Goal: Task Accomplishment & Management: Complete application form

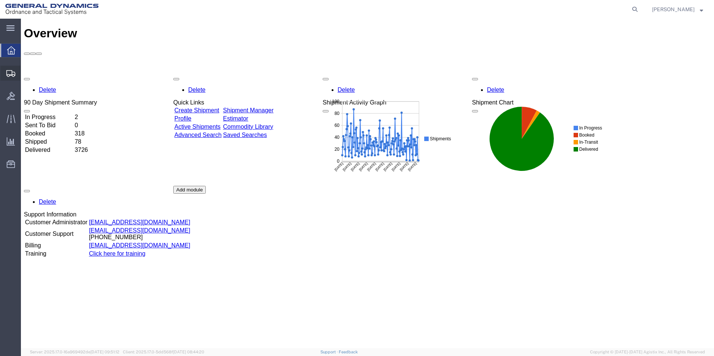
click at [0, 0] on span "Create Shipment" at bounding box center [0, 0] width 0 height 0
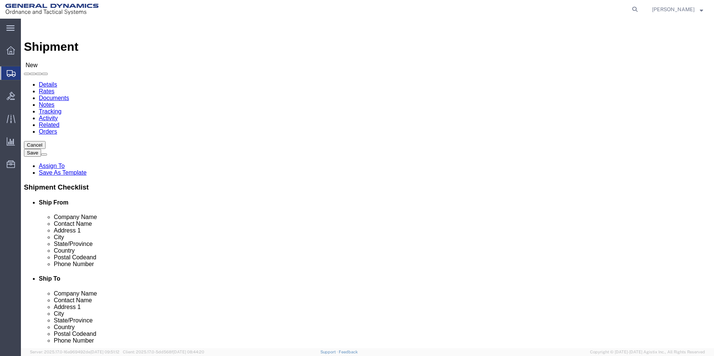
select select
select select "MYPROFILE"
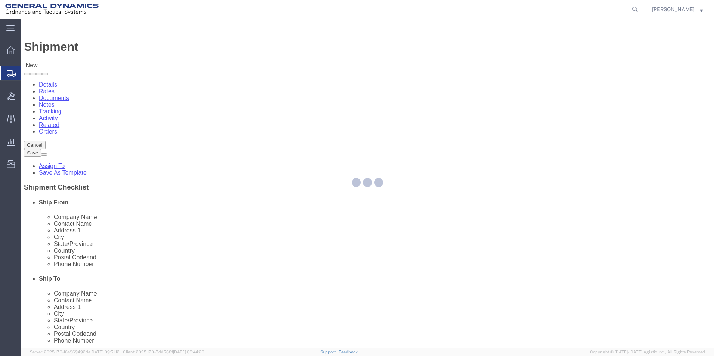
select select "AL"
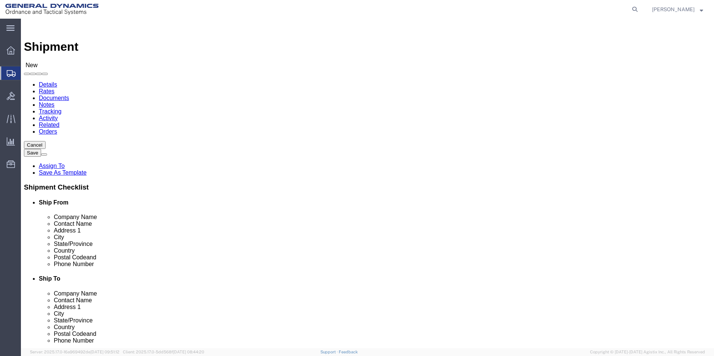
click input "text"
type input "CHROMALL"
click p "- CHROMALLOY SAN DIEGO - (ATTN: [PERSON_NAME]) [STREET_ADDRESS]"
select select "CA"
type input "CHROMALLOY [GEOGRAPHIC_DATA]"
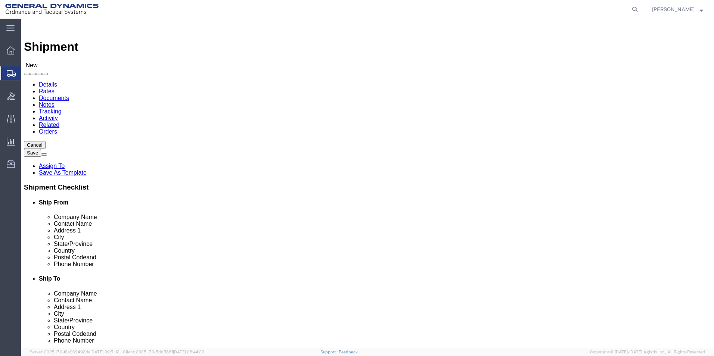
drag, startPoint x: 445, startPoint y: 153, endPoint x: 391, endPoint y: 154, distance: 53.8
click input "text"
type input "ATTN: RECEIVING"
click input "text"
type input "[EMAIL_ADDRESS][PERSON_NAME][DOMAIN_NAME]"
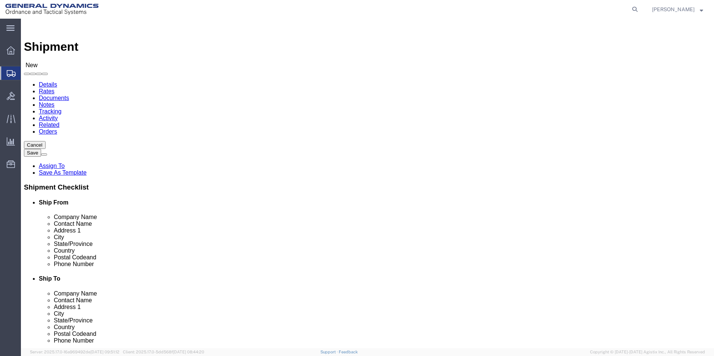
click div "Ship To Location Location My Profile Location GD-OTS [GEOGRAPHIC_DATA] (Commerc…"
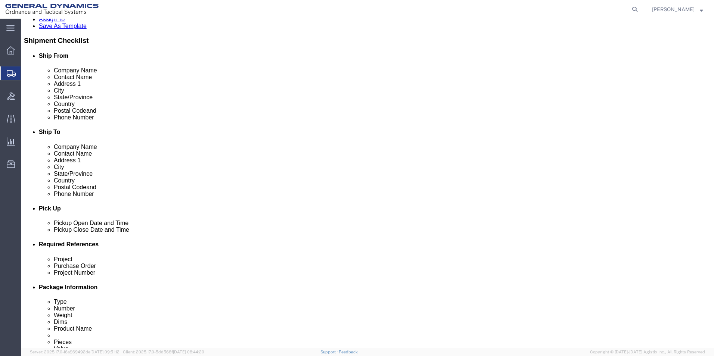
scroll to position [224, 0]
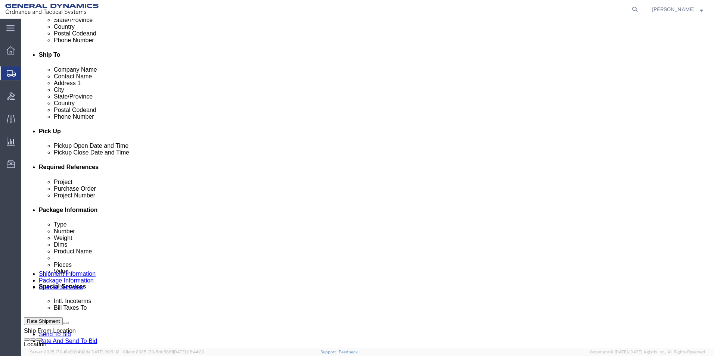
click input "text"
type input "AMRAAM"
type input "93394"
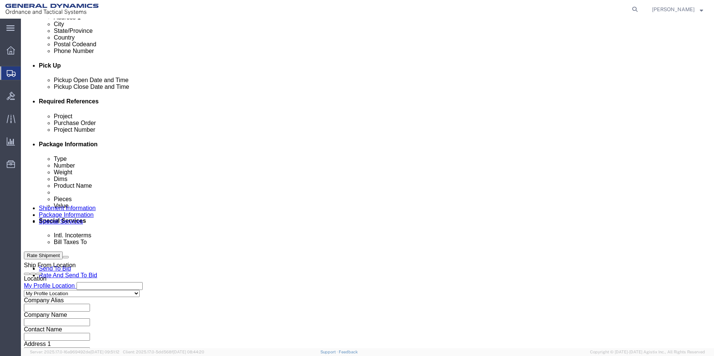
scroll to position [299, 0]
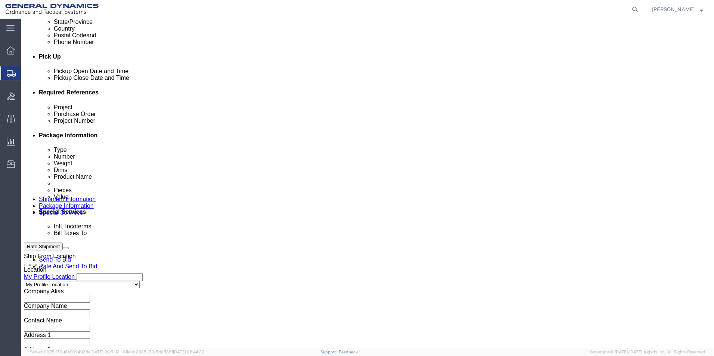
type input "45000006"
click select "Select Air Less than Truckload Multi-Leg Ocean Freight Rail Small Parcel Truckl…"
select select "SMAL"
click select "Select Air Less than Truckload Multi-Leg Ocean Freight Rail Small Parcel Truckl…"
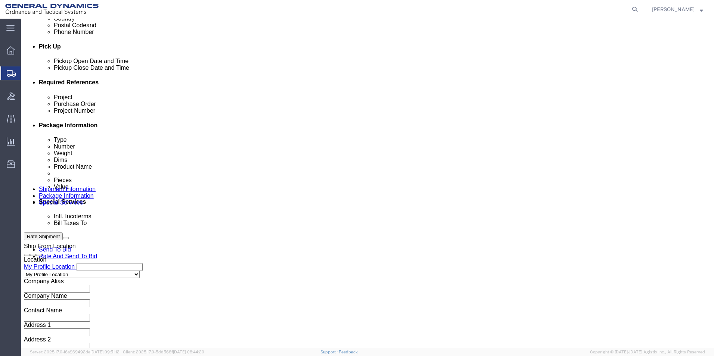
scroll to position [311, 0]
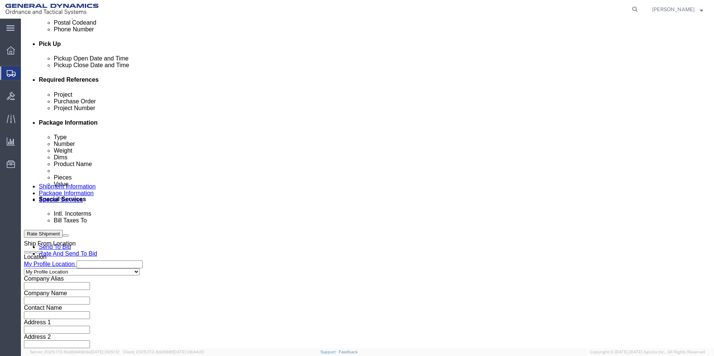
click button "Continue"
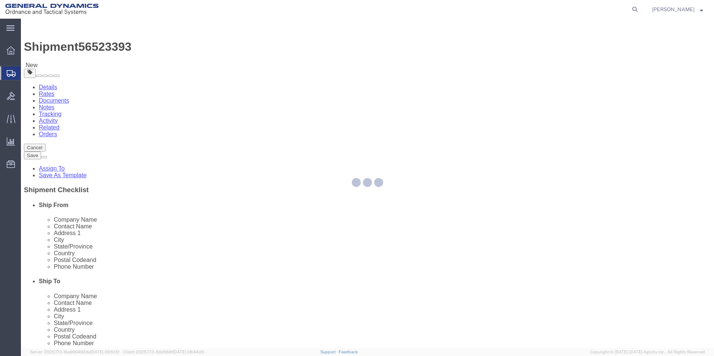
select select "YRPK"
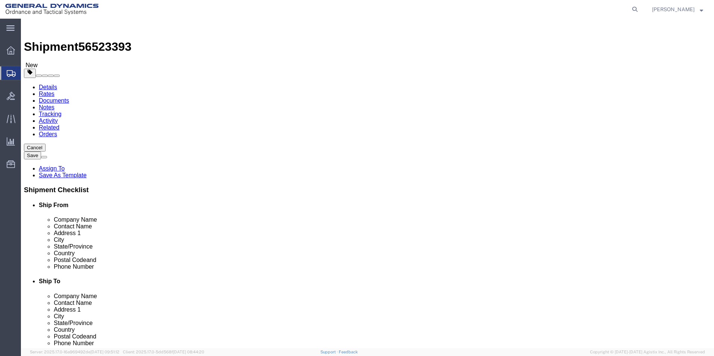
drag, startPoint x: 111, startPoint y: 140, endPoint x: 93, endPoint y: 143, distance: 18.2
click div "Number 1"
type input "3"
type input "26"
type input "16"
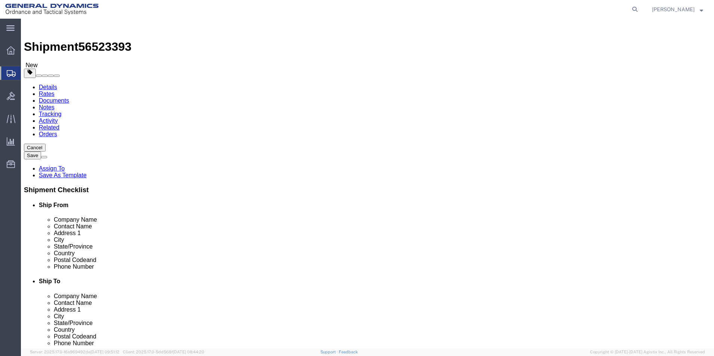
type input "24"
type input "189"
click link "Add Content"
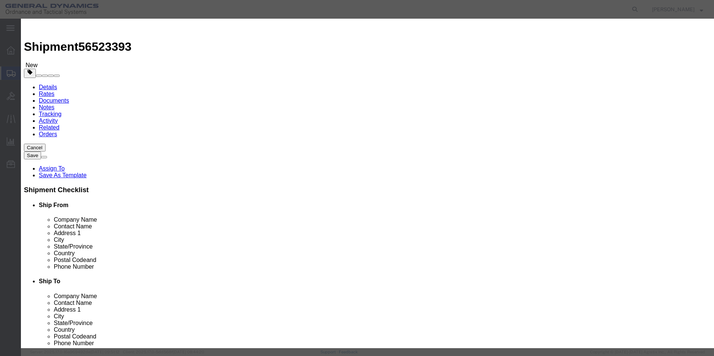
click input "text"
type input "METAL PARTS"
type input "60"
type input "1"
click button "Save & Close"
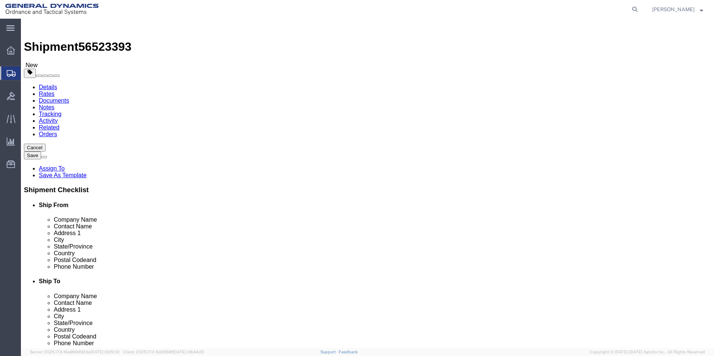
drag, startPoint x: 610, startPoint y: 315, endPoint x: 617, endPoint y: 301, distance: 16.0
click button "Rate Shipment"
